Goal: Check status: Check status

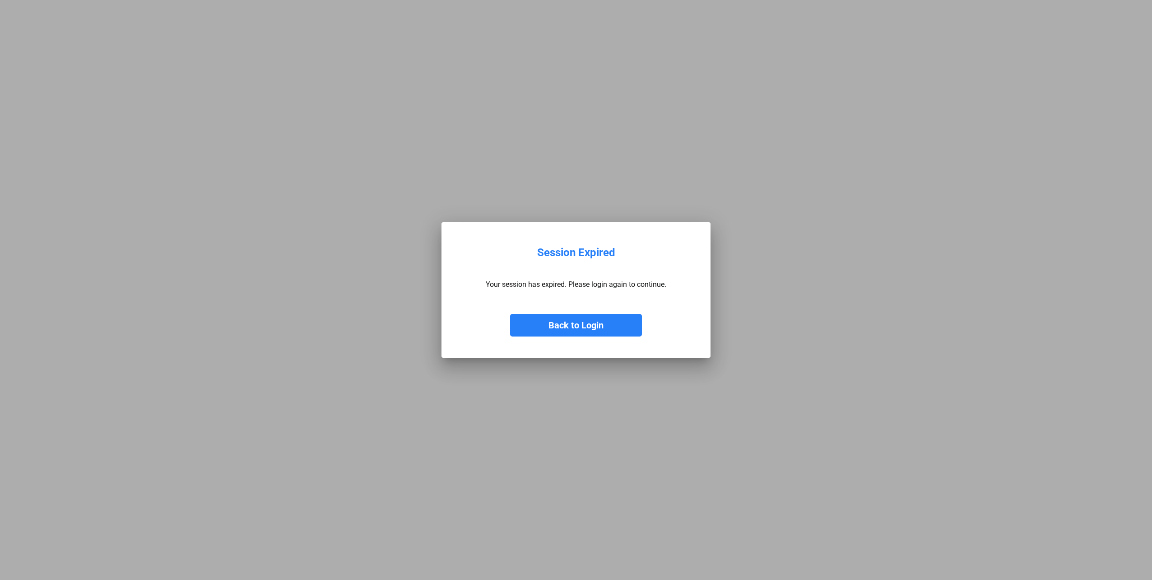
click at [573, 336] on button "Back to Login" at bounding box center [576, 325] width 132 height 23
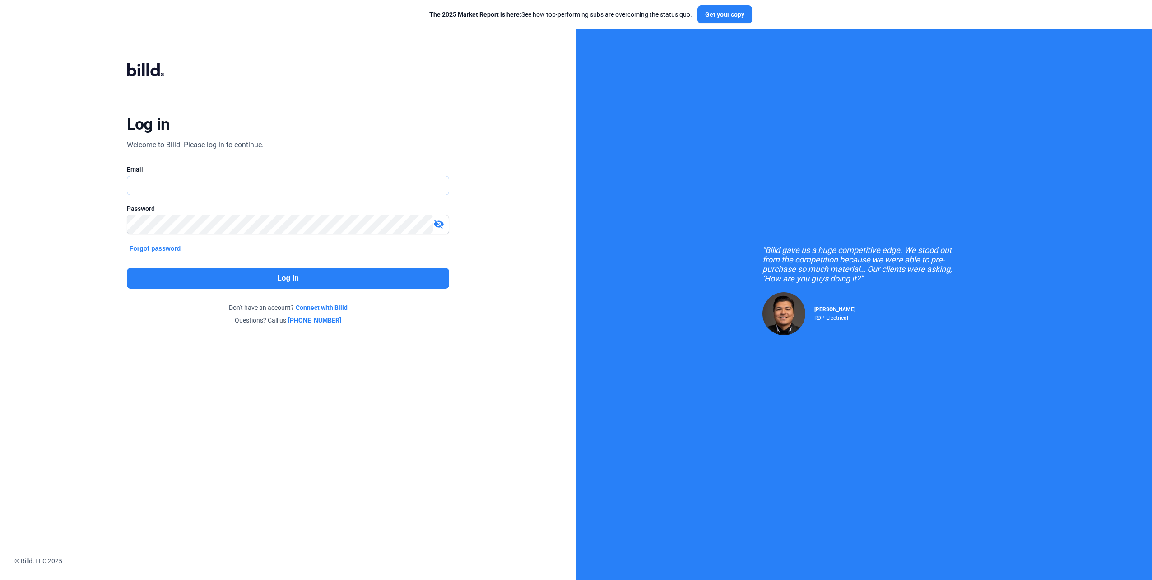
type input "[EMAIL_ADDRESS][DOMAIN_NAME]"
click at [330, 281] on button "Log in" at bounding box center [288, 278] width 323 height 21
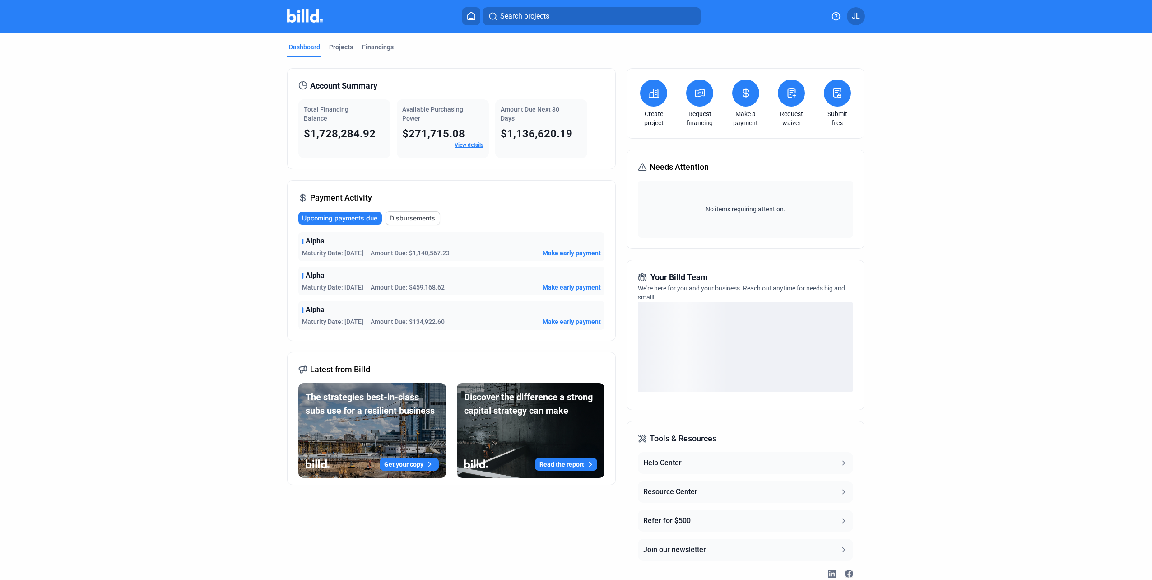
drag, startPoint x: 575, startPoint y: 135, endPoint x: 499, endPoint y: 137, distance: 75.9
click at [501, 137] on div "$1,136,620.19" at bounding box center [541, 133] width 81 height 14
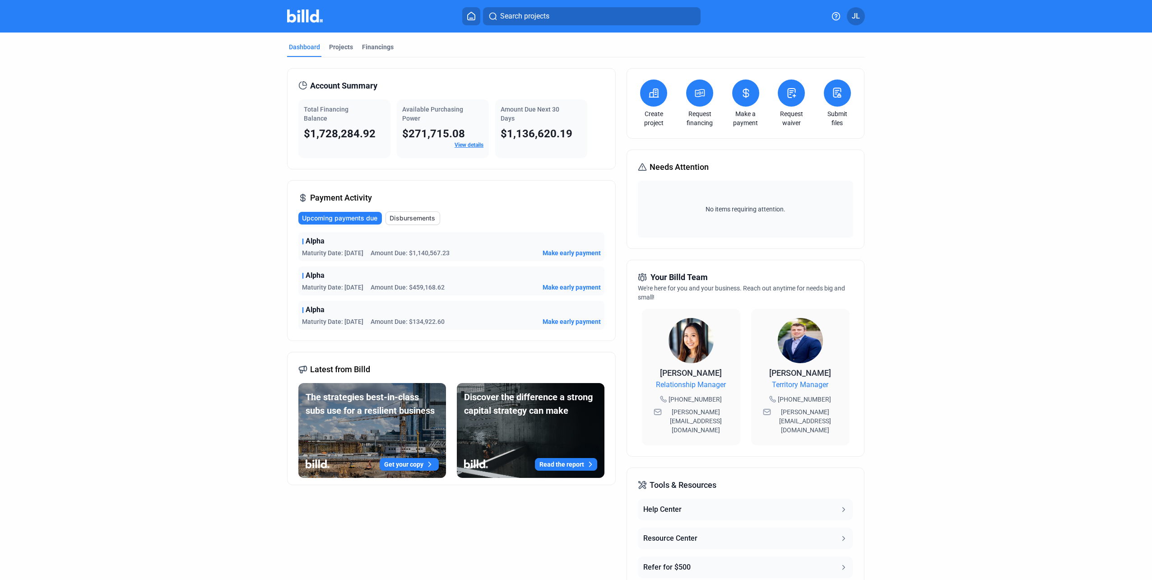
drag, startPoint x: 460, startPoint y: 249, endPoint x: 415, endPoint y: 254, distance: 45.9
click at [415, 254] on div "Maturity Date: [DATE] Amount Due: $1,140,567.23 Make early payment" at bounding box center [451, 252] width 299 height 9
click at [213, 216] on dashboard "Dashboard Projects Financings Account Summary Total Financing Balance $1,728,28…" at bounding box center [576, 340] width 1037 height 615
